Goal: Navigation & Orientation: Find specific page/section

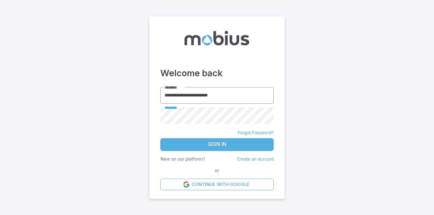
click at [161, 138] on button "Sign In" at bounding box center [217, 144] width 113 height 13
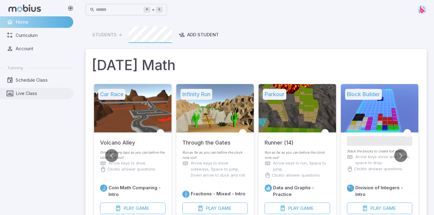
click at [32, 97] on link "Live Class" at bounding box center [36, 92] width 73 height 11
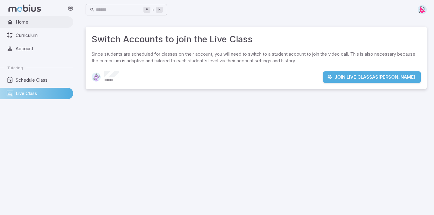
click at [39, 24] on span "Home" at bounding box center [42, 22] width 53 height 7
